Goal: Task Accomplishment & Management: Complete application form

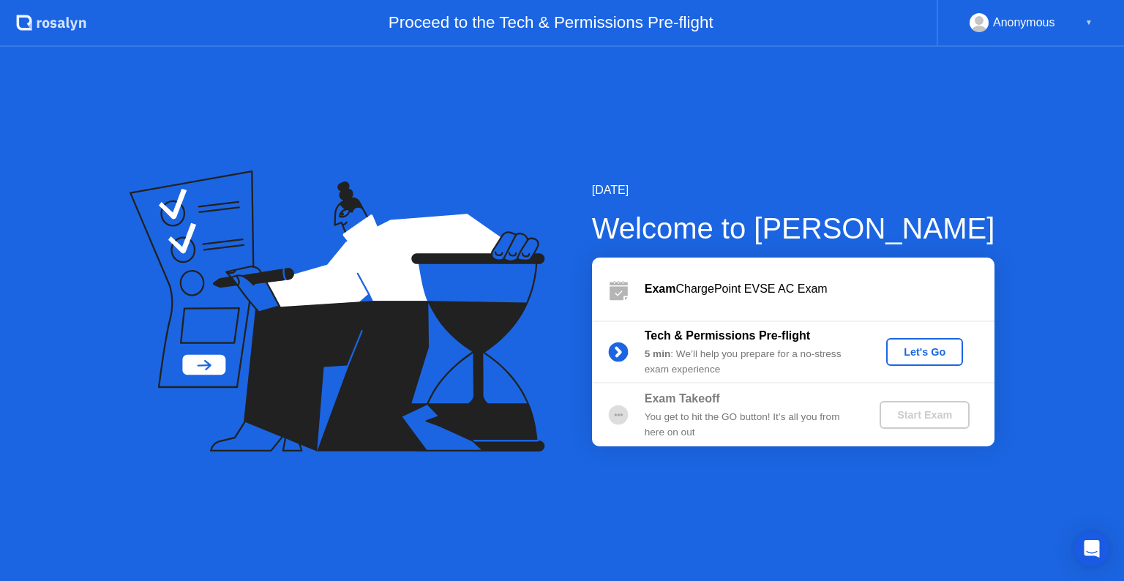
click at [907, 349] on div "Let's Go" at bounding box center [924, 352] width 65 height 12
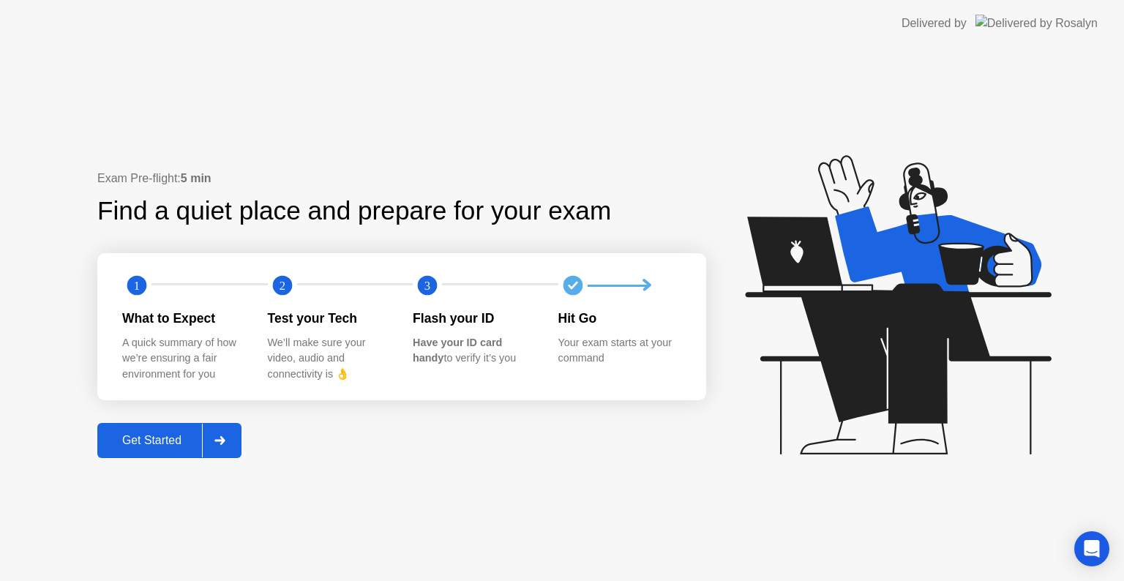
click at [183, 441] on div "Get Started" at bounding box center [152, 440] width 100 height 13
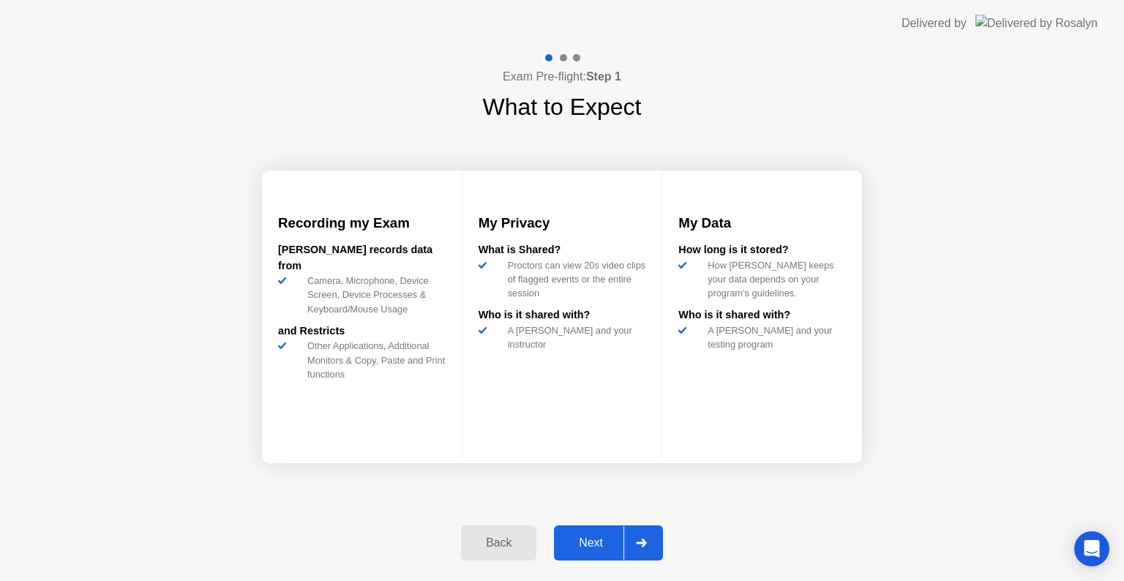
click at [606, 547] on div "Next" at bounding box center [590, 542] width 65 height 13
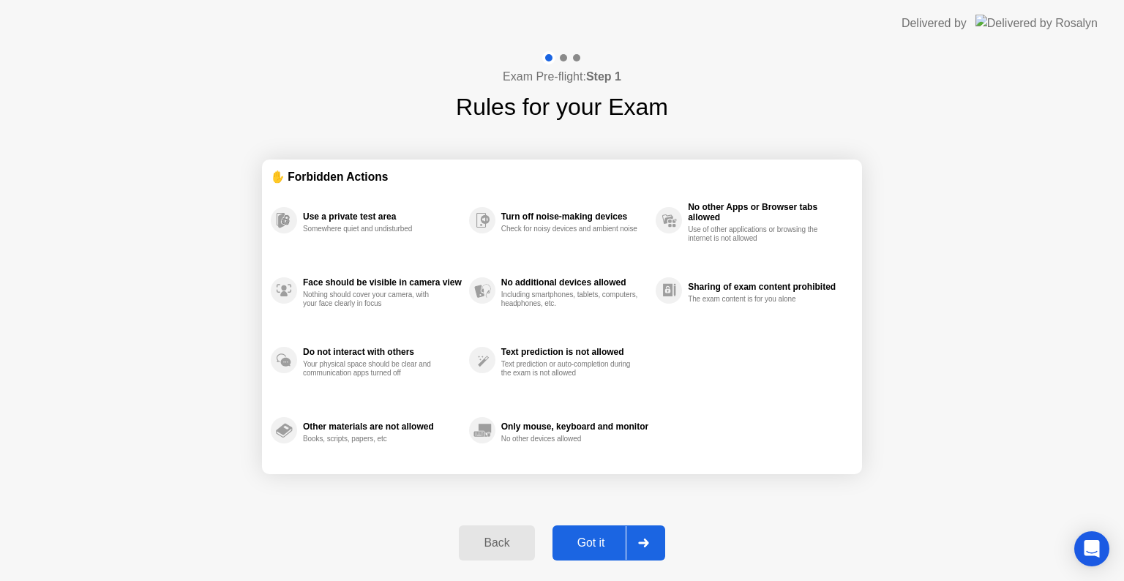
click at [597, 536] on div "Got it" at bounding box center [591, 542] width 69 height 13
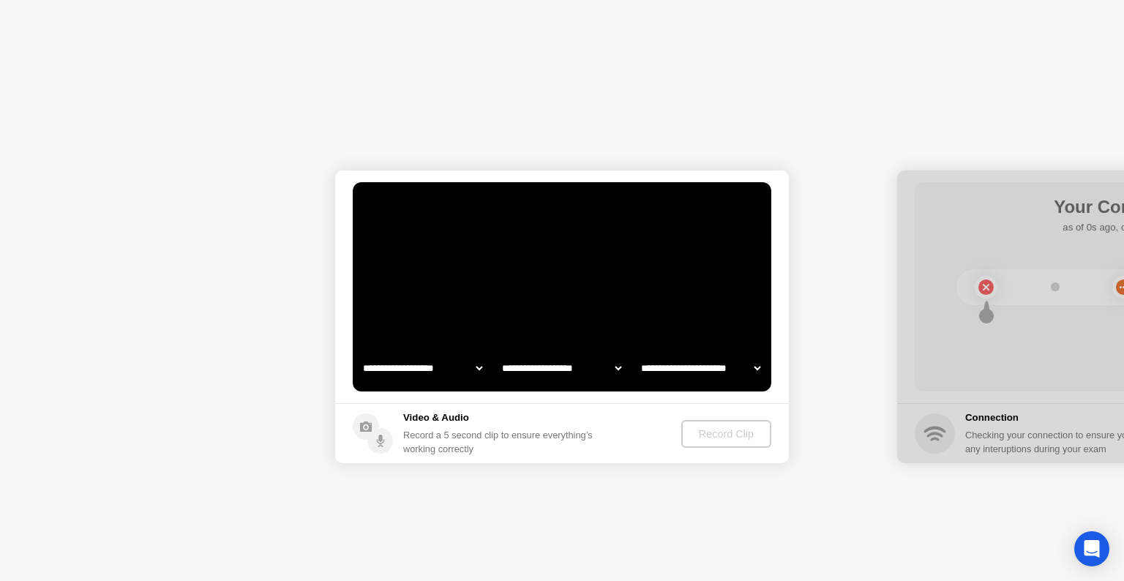
select select "**********"
select select "*******"
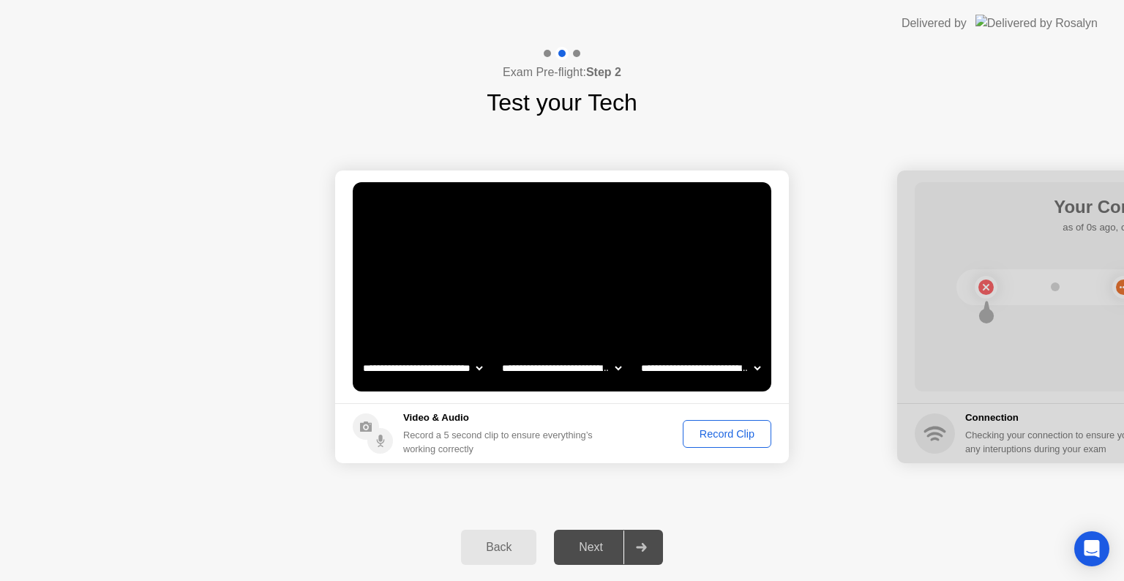
click at [732, 429] on div "Record Clip" at bounding box center [727, 434] width 78 height 12
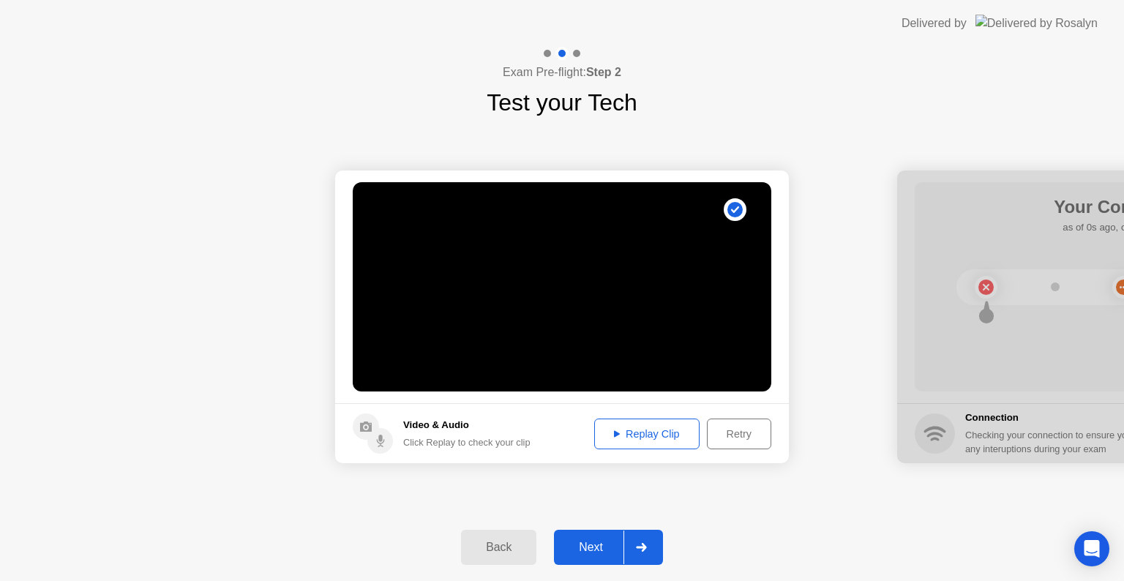
click at [656, 436] on div "Replay Clip" at bounding box center [646, 434] width 95 height 12
click at [587, 545] on div "Next" at bounding box center [590, 547] width 65 height 13
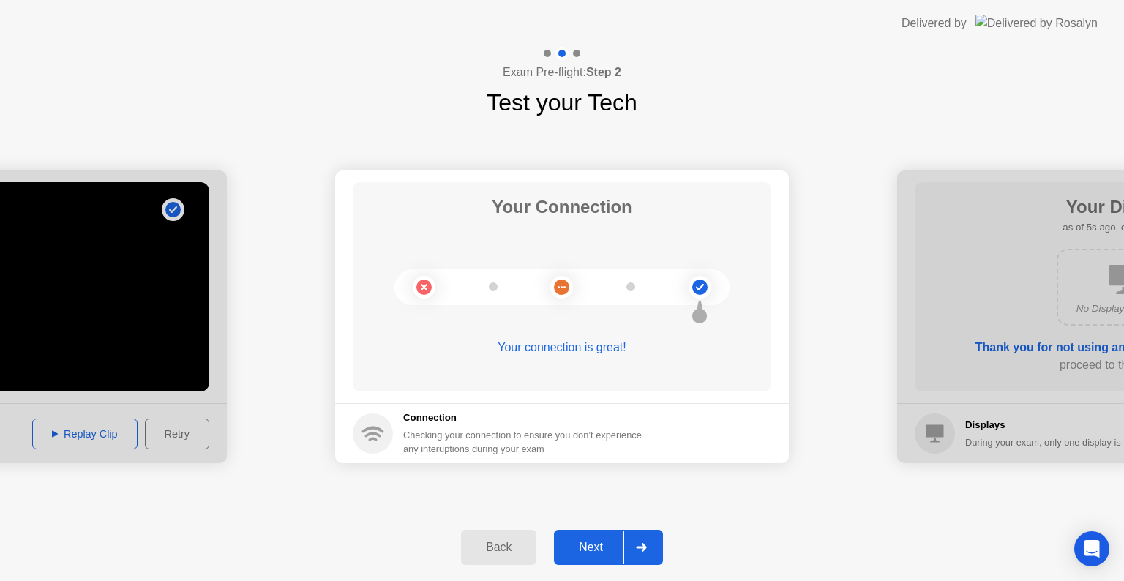
click at [587, 545] on div "Next" at bounding box center [590, 547] width 65 height 13
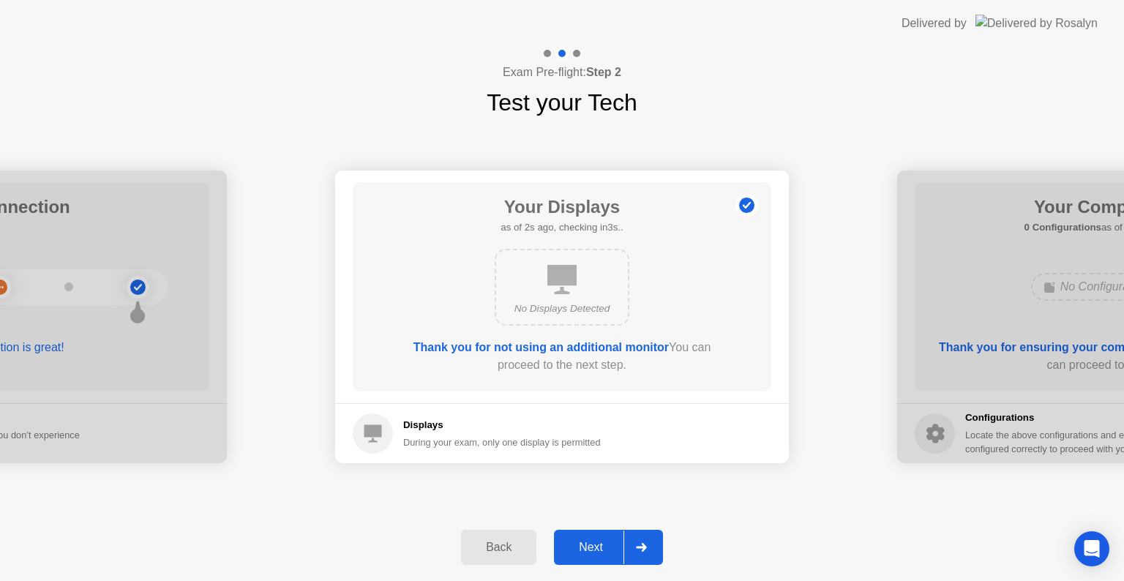
click at [587, 545] on div "Next" at bounding box center [590, 547] width 65 height 13
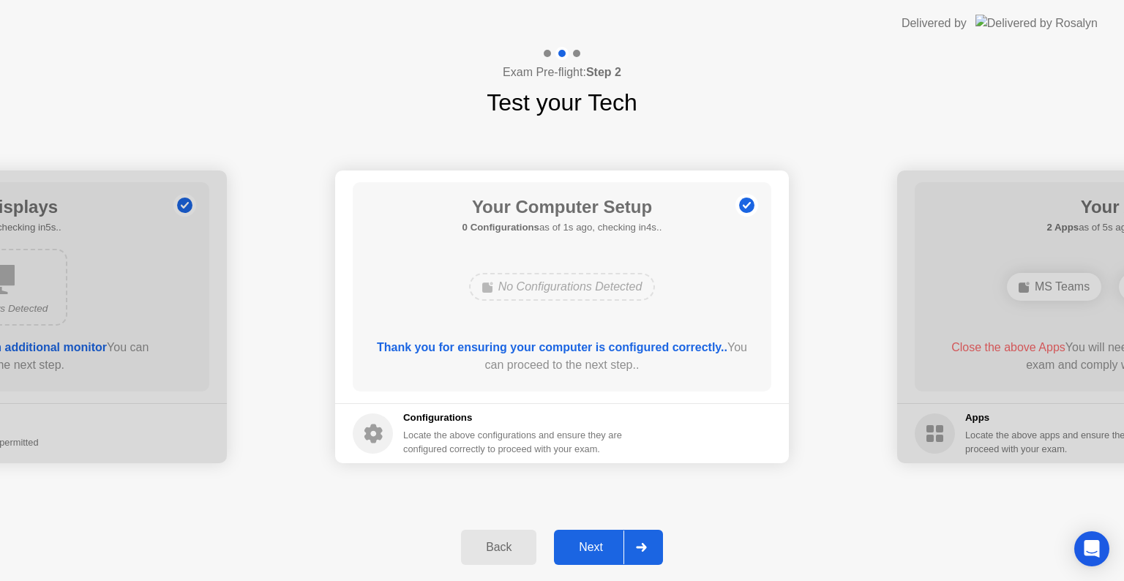
click at [587, 545] on div "Next" at bounding box center [590, 547] width 65 height 13
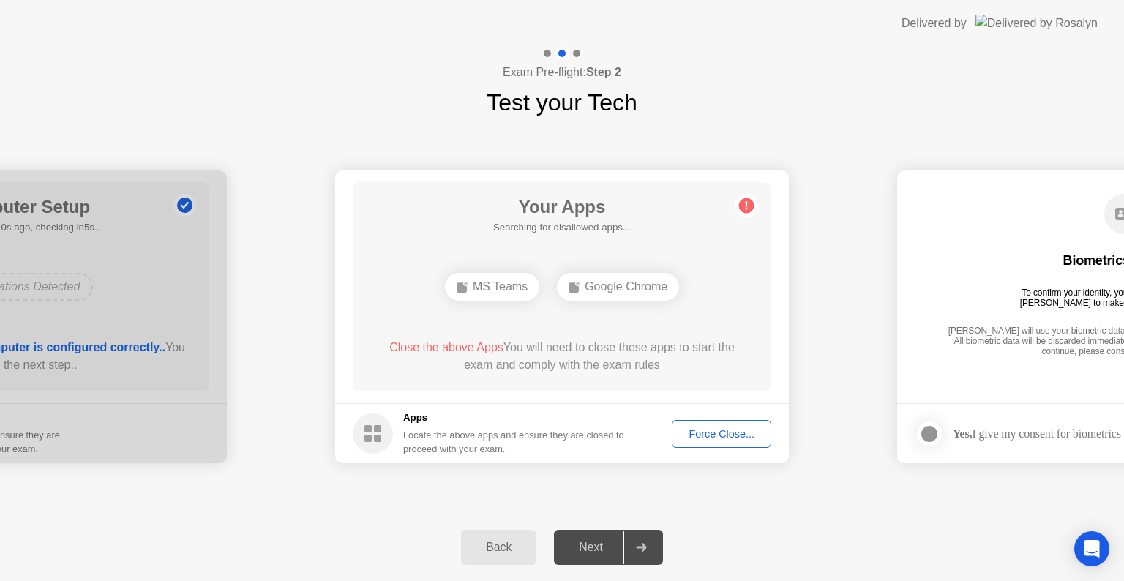
click at [485, 287] on div "MS Teams" at bounding box center [492, 287] width 94 height 28
click at [595, 542] on div "Next" at bounding box center [590, 547] width 65 height 13
click at [717, 430] on div "Force Close..." at bounding box center [721, 434] width 89 height 12
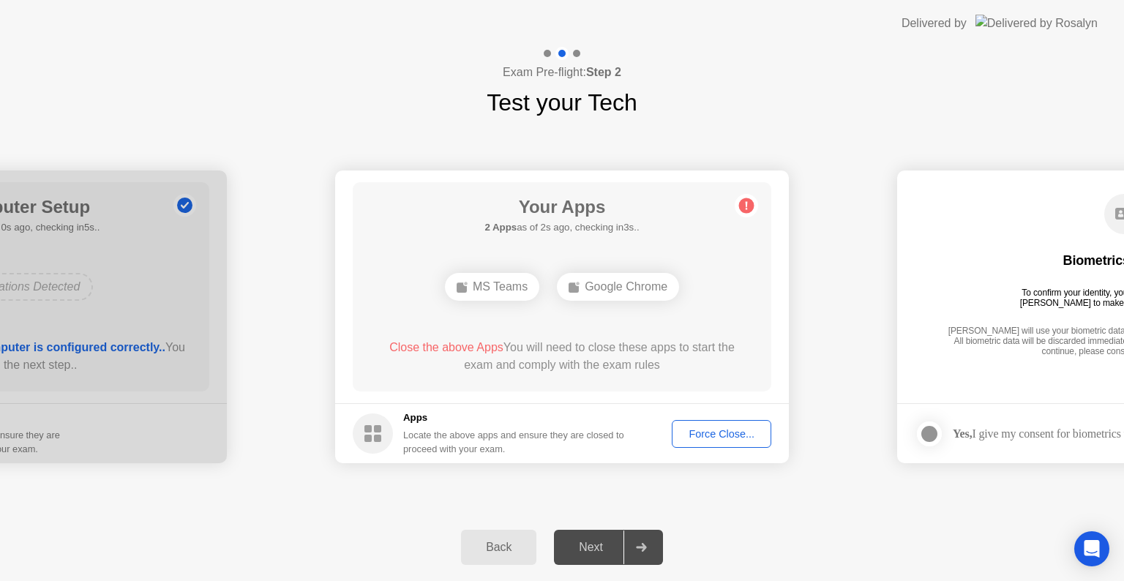
click at [594, 549] on div "Next" at bounding box center [590, 547] width 65 height 13
click at [713, 430] on div "Force Close..." at bounding box center [721, 434] width 89 height 12
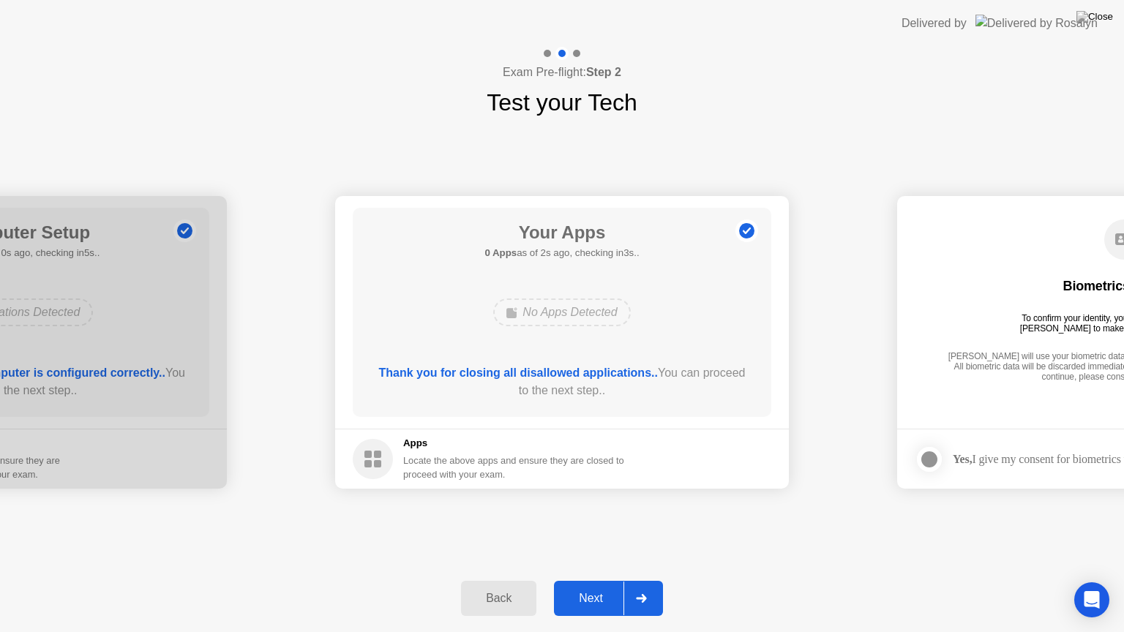
click at [586, 580] on div "Next" at bounding box center [590, 598] width 65 height 13
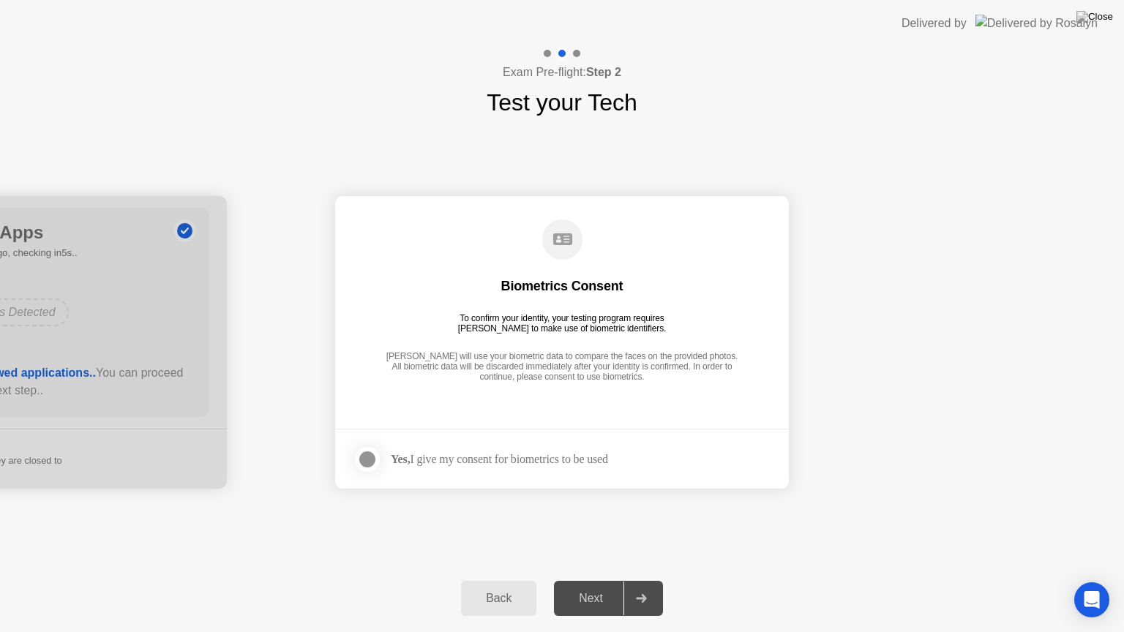
click at [586, 580] on div "Next" at bounding box center [590, 598] width 65 height 13
click at [363, 462] on div at bounding box center [367, 460] width 18 height 18
click at [594, 580] on div "Next" at bounding box center [590, 598] width 65 height 13
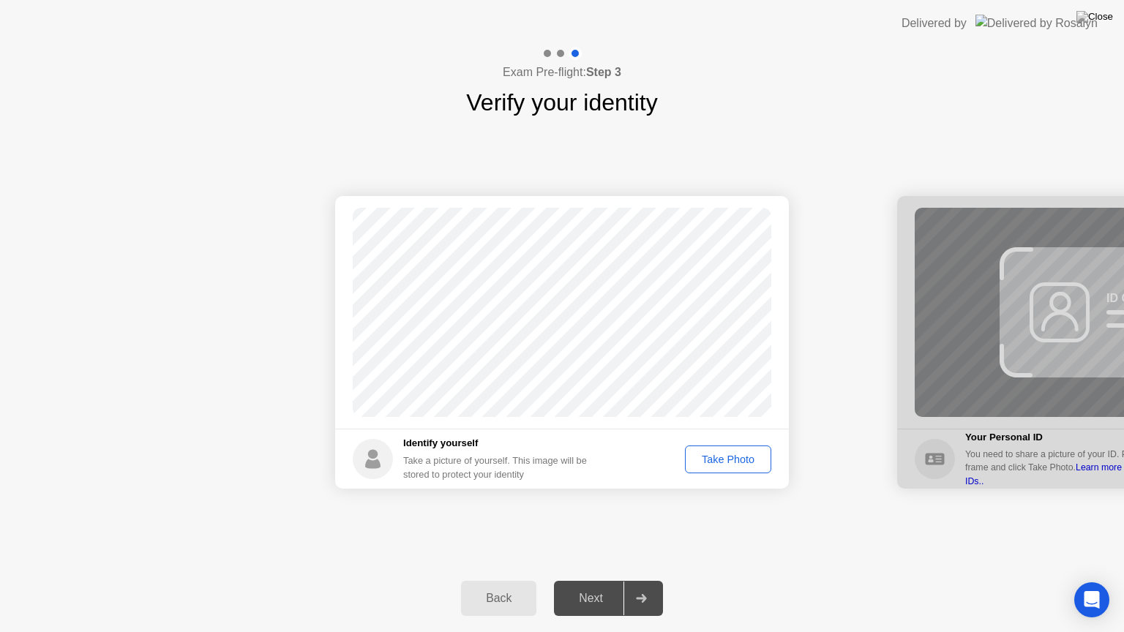
click at [734, 457] on div "Take Photo" at bounding box center [728, 460] width 76 height 12
click at [590, 580] on div "Next" at bounding box center [590, 598] width 65 height 13
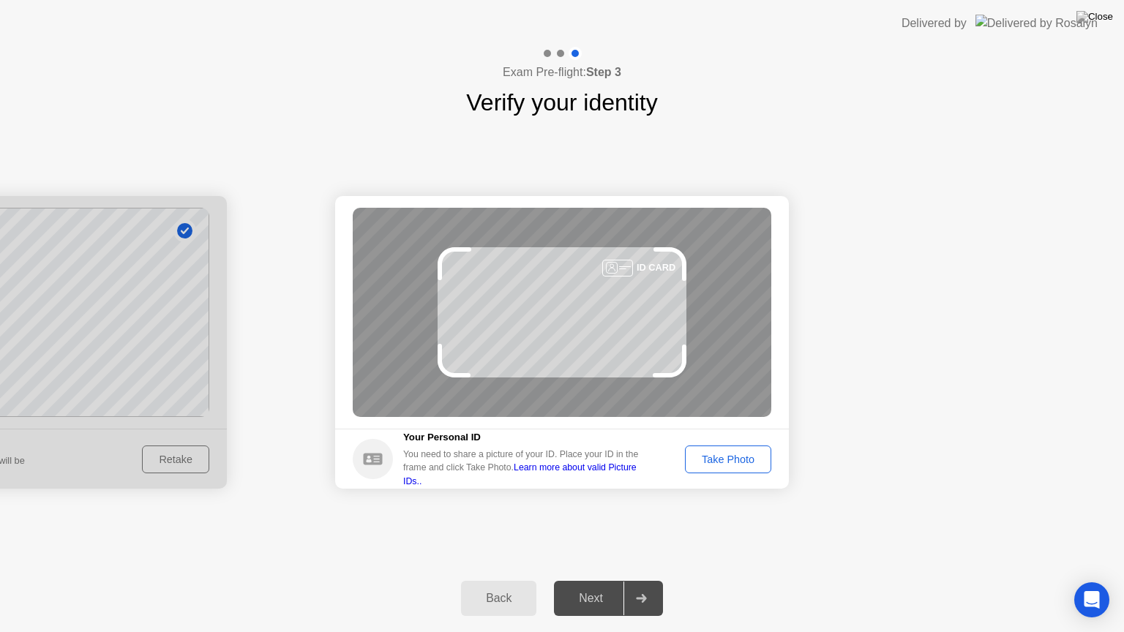
drag, startPoint x: 729, startPoint y: 440, endPoint x: 738, endPoint y: 459, distance: 20.9
click at [738, 459] on footer "Your Personal ID You need to share a picture of your ID. Place your ID in the f…" at bounding box center [562, 459] width 454 height 60
click at [738, 459] on div "Take Photo" at bounding box center [728, 460] width 76 height 12
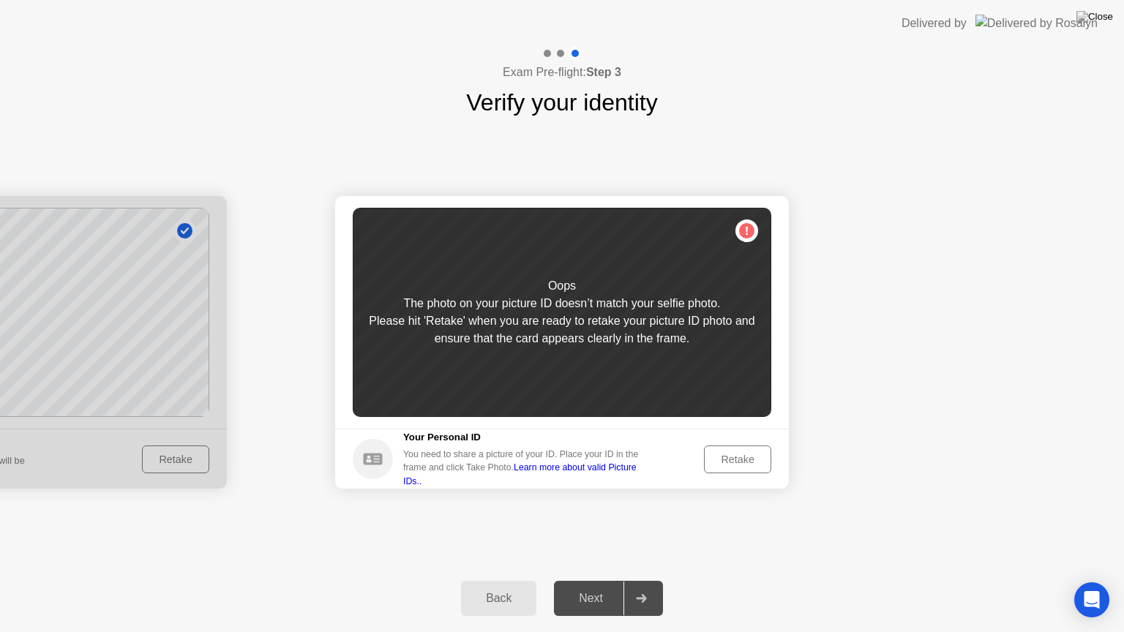
click at [737, 459] on div "Retake" at bounding box center [737, 460] width 57 height 12
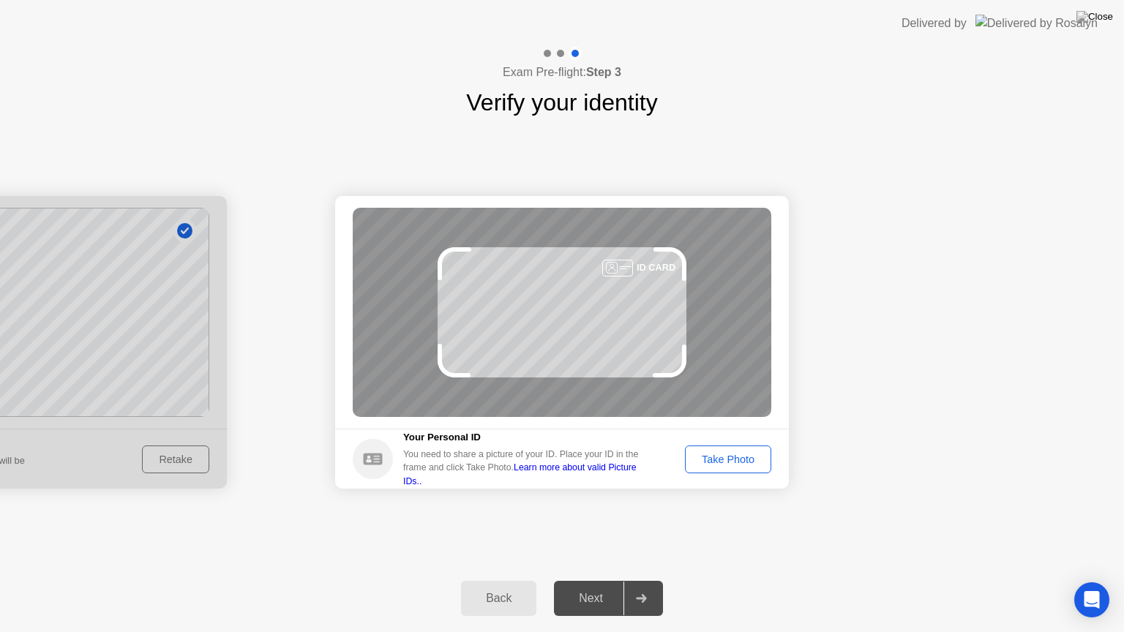
click at [737, 459] on div "Take Photo" at bounding box center [728, 460] width 76 height 12
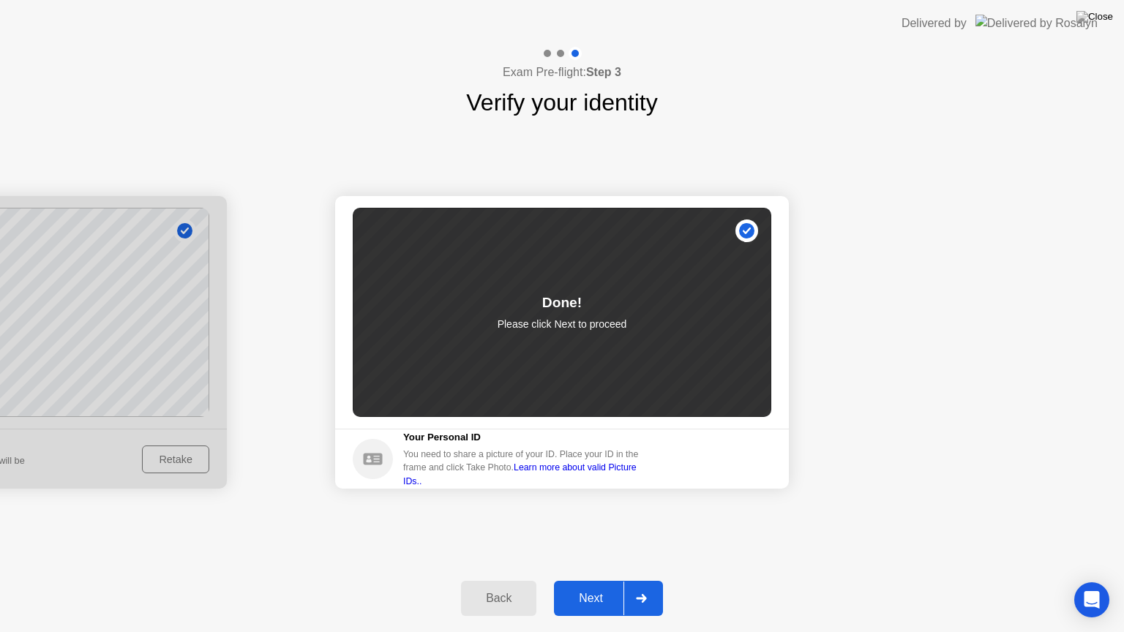
click at [600, 580] on div "Next" at bounding box center [590, 598] width 65 height 13
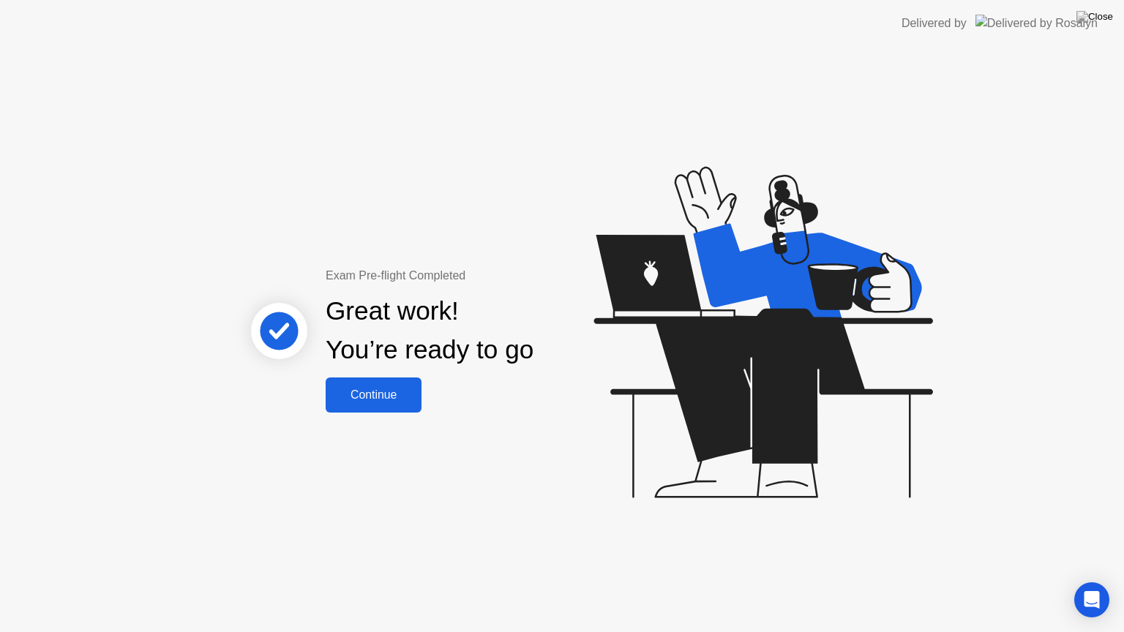
click at [365, 394] on div "Continue" at bounding box center [373, 394] width 87 height 13
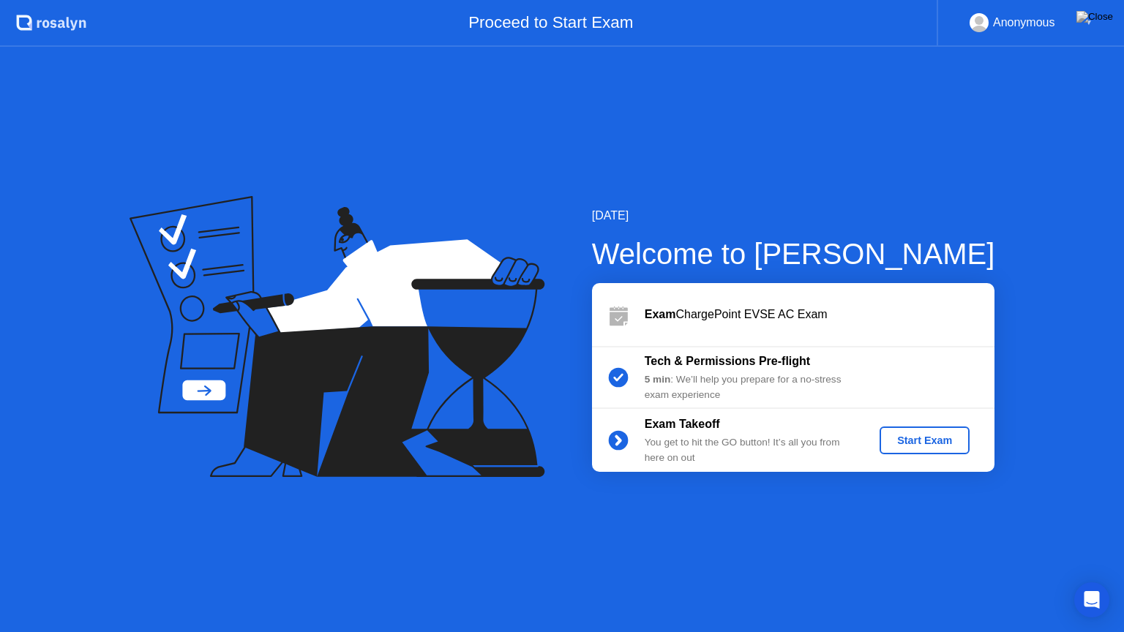
click at [942, 435] on div "Start Exam" at bounding box center [924, 441] width 78 height 12
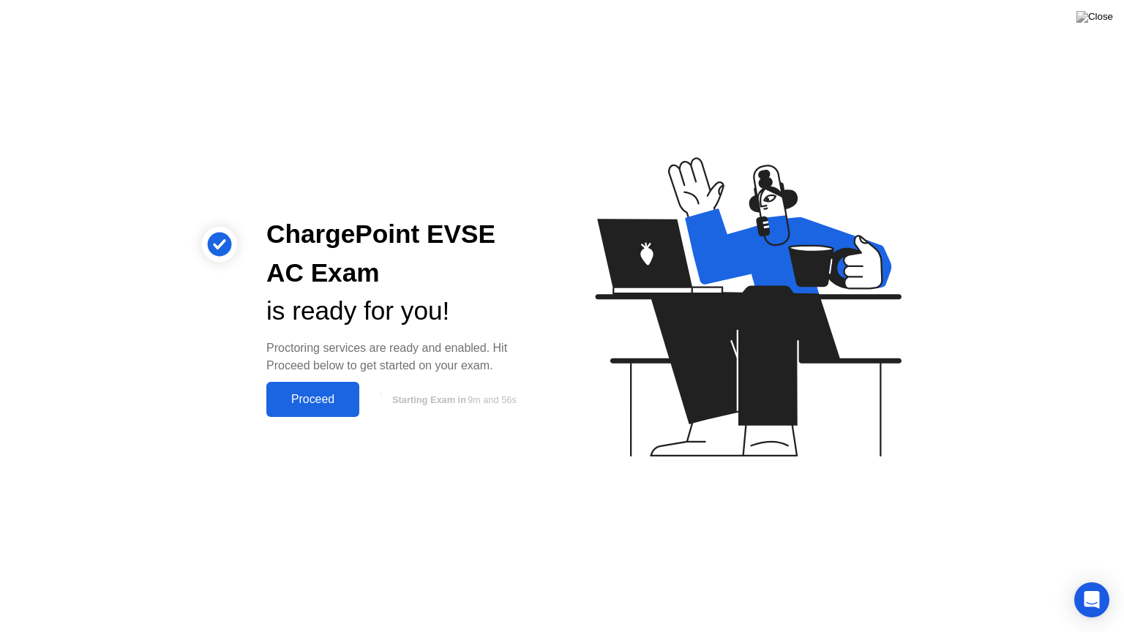
click at [322, 396] on div "Proceed" at bounding box center [313, 399] width 84 height 13
